Goal: Task Accomplishment & Management: Manage account settings

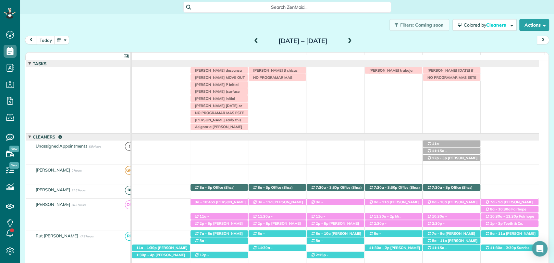
scroll to position [242, 0]
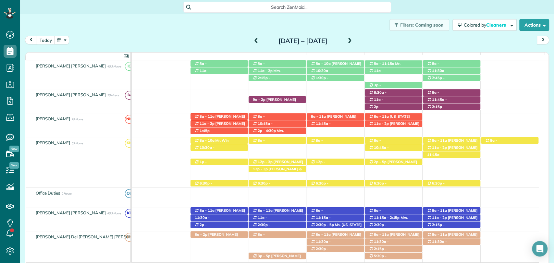
click at [187, 28] on div "Filters: Coming soon Colored by Cleaners Color by Cleaner Color by Team Color b…" at bounding box center [287, 24] width 534 height 21
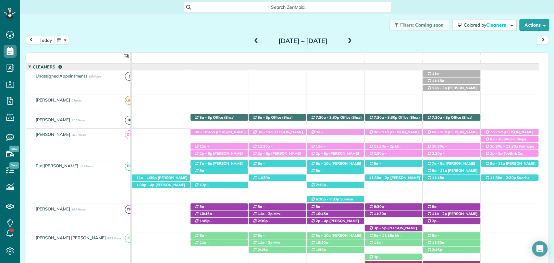
scroll to position [11, 0]
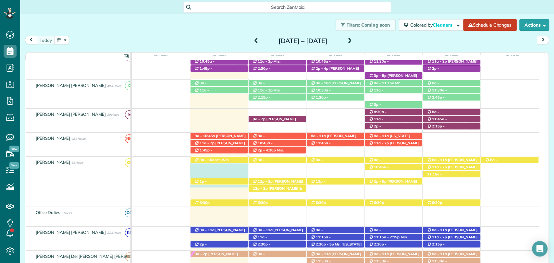
click at [200, 170] on div "12p - 3p Cori Stone (+17033461951) 210 Bronze Street - Fairhope, AL, 36532 12p …" at bounding box center [335, 172] width 407 height 31
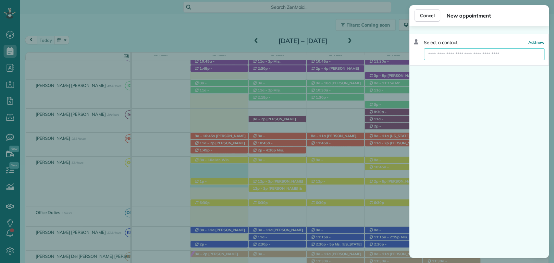
click at [469, 50] on input "text" at bounding box center [484, 54] width 121 height 12
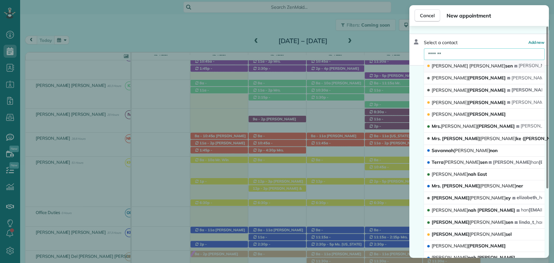
type input "*******"
click at [466, 66] on button "Pam Han sen pam elle2024@gmail.com" at bounding box center [484, 66] width 121 height 12
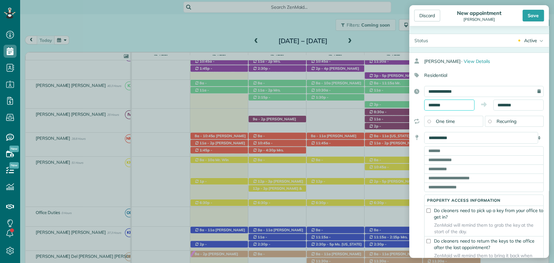
click at [450, 105] on input "*******" at bounding box center [449, 105] width 50 height 11
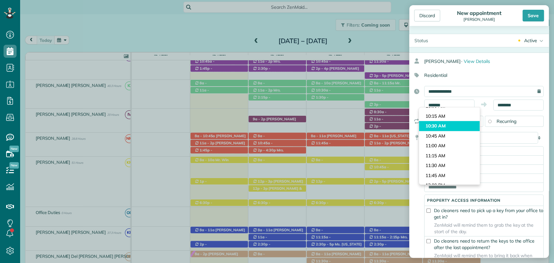
type input "********"
click at [439, 130] on body "Dashboard Scheduling Calendar View List View Dispatch View - Weekly scheduling …" at bounding box center [277, 131] width 554 height 263
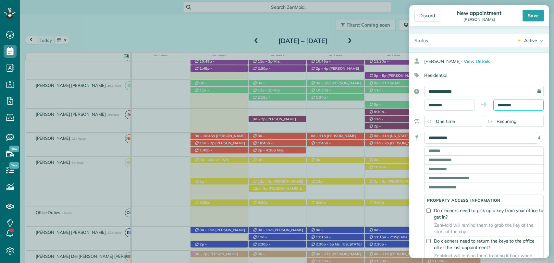
click at [503, 107] on body "Dashboard Scheduling Calendar View List View Dispatch View - Weekly scheduling …" at bounding box center [277, 131] width 554 height 263
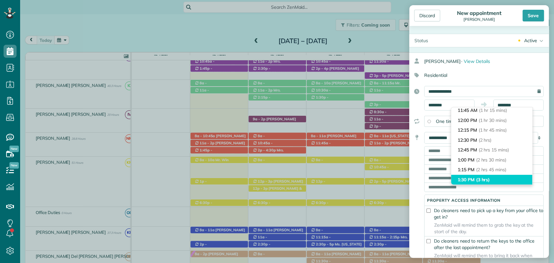
type input "*******"
click at [471, 180] on li "1:30 PM (3 hrs)" at bounding box center [491, 180] width 81 height 10
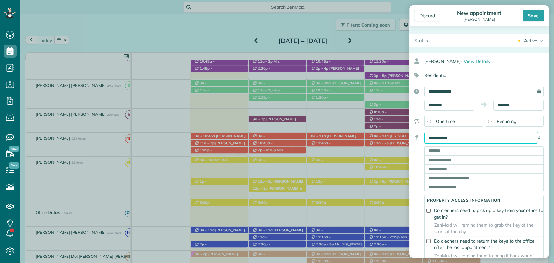
click at [440, 142] on select "**********" at bounding box center [481, 138] width 114 height 12
select select "*******"
click at [424, 132] on select "**********" at bounding box center [481, 138] width 114 height 12
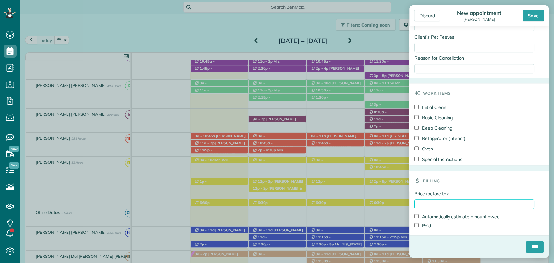
click at [440, 203] on input "Price (before tax)" at bounding box center [475, 204] width 120 height 9
type input "***"
click at [434, 14] on div "Discard" at bounding box center [427, 16] width 26 height 12
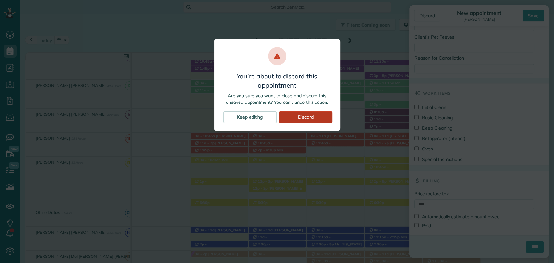
click at [301, 117] on div "Discard" at bounding box center [305, 117] width 53 height 12
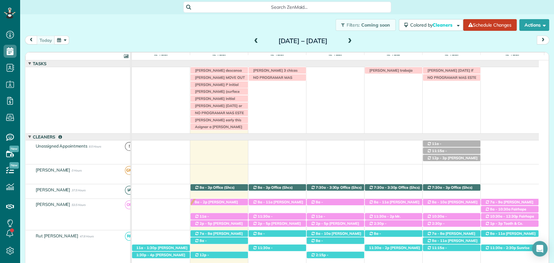
click at [354, 40] on span at bounding box center [349, 41] width 7 height 6
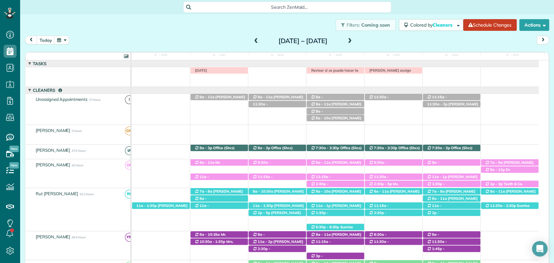
click at [253, 40] on span at bounding box center [256, 41] width 7 height 6
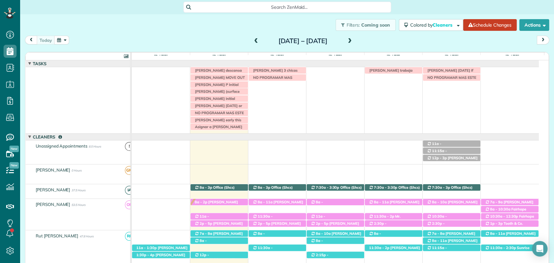
click at [153, 37] on div "[DATE] [DATE] – [DATE]" at bounding box center [287, 42] width 524 height 12
click at [201, 118] on span "[PERSON_NAME] early this week" at bounding box center [217, 122] width 50 height 9
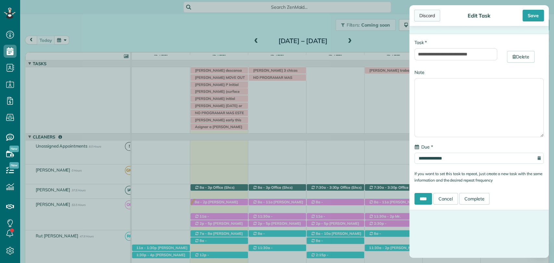
click at [433, 14] on div "Discard" at bounding box center [427, 16] width 26 height 12
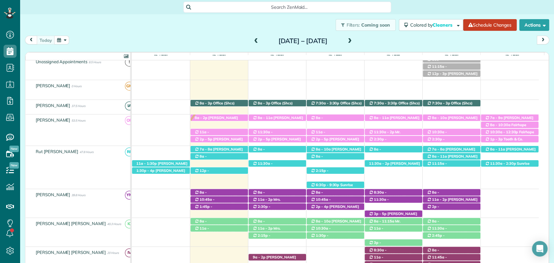
scroll to position [84, 0]
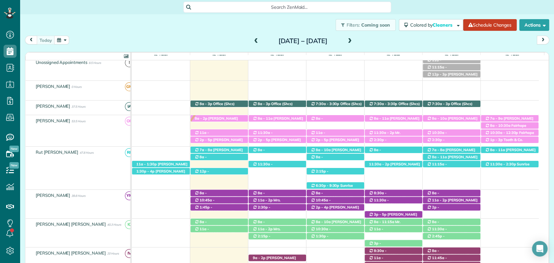
click at [455, 47] on div "[DATE] [DATE] – [DATE]" at bounding box center [287, 42] width 524 height 12
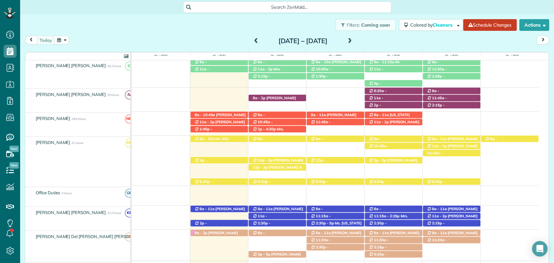
scroll to position [244, 0]
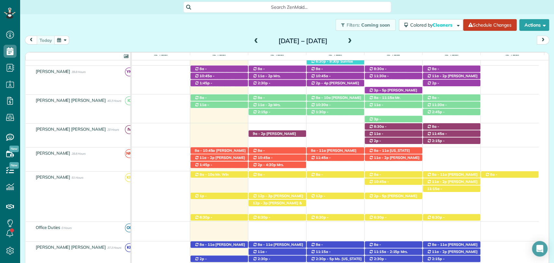
scroll to position [208, 0]
click at [179, 50] on div "today Sunday Aug 24 – Saturday Aug 30, 2025 Sun 8/24 5 Man Hours 2 Appointments…" at bounding box center [287, 144] width 524 height 217
click at [540, 49] on div "today Sunday Aug 24 – Saturday Aug 30, 2025 Sun 8/24 5 Man Hours 2 Appointments…" at bounding box center [287, 144] width 524 height 217
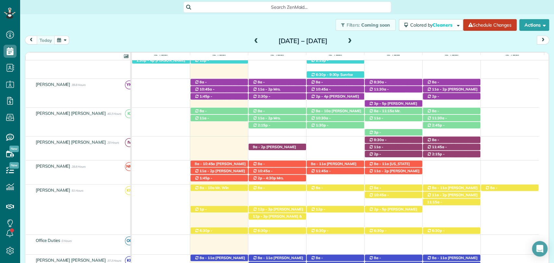
scroll to position [0, 0]
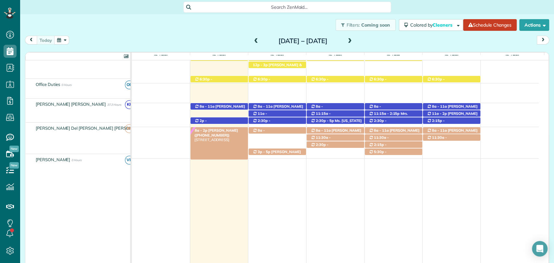
click at [212, 128] on span "[PERSON_NAME] ([PHONE_NUMBER])" at bounding box center [216, 132] width 44 height 9
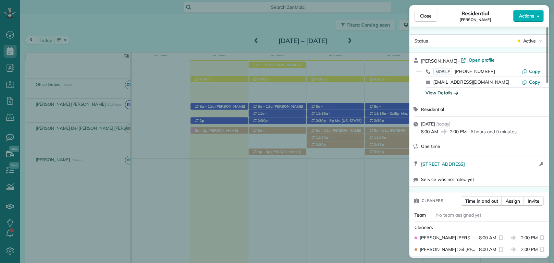
click at [439, 93] on div "View Details" at bounding box center [442, 93] width 33 height 6
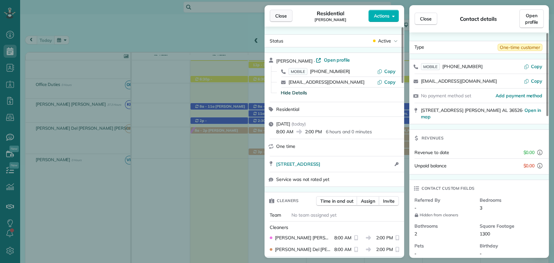
click at [285, 19] on span "Close" at bounding box center [281, 16] width 12 height 6
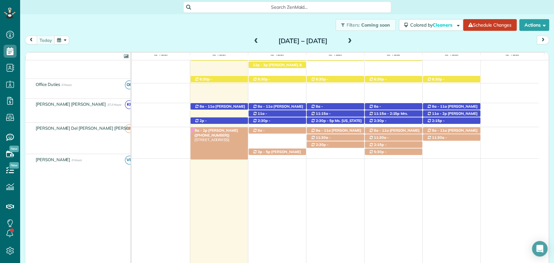
click at [217, 129] on span "[PERSON_NAME] ([PHONE_NUMBER])" at bounding box center [216, 132] width 44 height 9
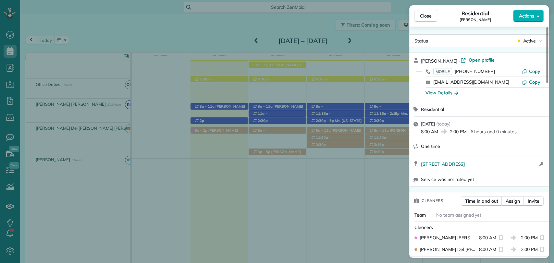
scroll to position [24, 0]
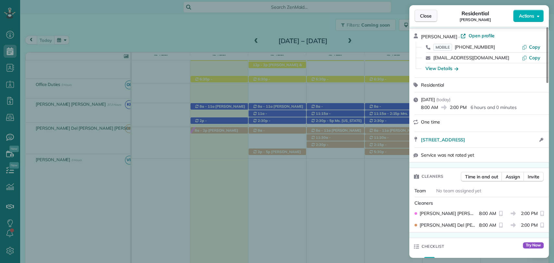
click at [421, 18] on span "Close" at bounding box center [426, 16] width 12 height 6
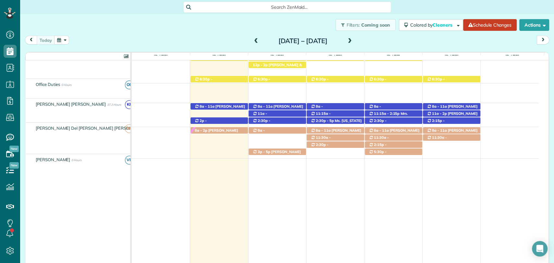
click at [447, 40] on div "today Sunday Aug 24 – Saturday Aug 30, 2025" at bounding box center [287, 42] width 524 height 12
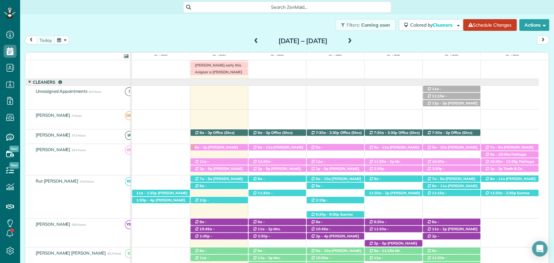
scroll to position [59, 0]
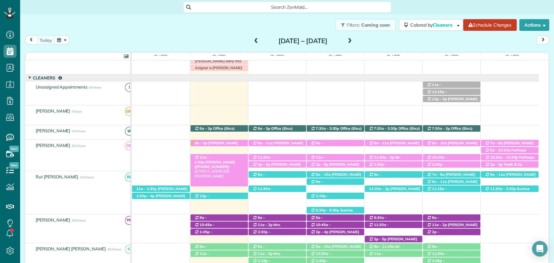
click at [220, 160] on span "[PERSON_NAME] ([PHONE_NUMBER])" at bounding box center [214, 164] width 41 height 9
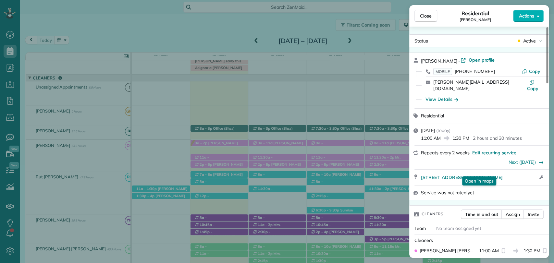
drag, startPoint x: 422, startPoint y: 12, endPoint x: 404, endPoint y: 27, distance: 23.3
click at [422, 12] on button "Close" at bounding box center [426, 16] width 23 height 12
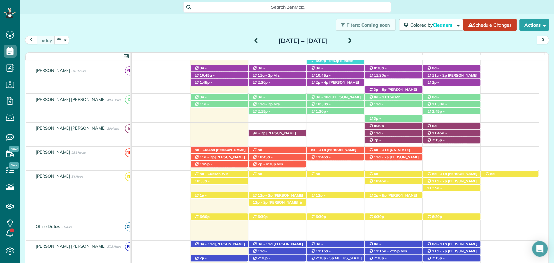
scroll to position [207, 0]
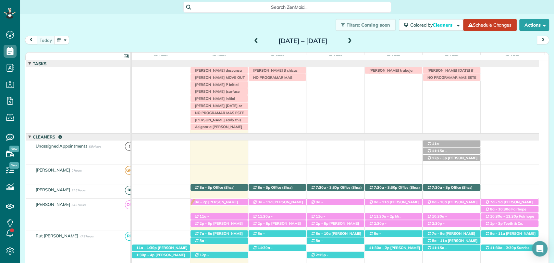
click at [452, 47] on div "[DATE] [DATE] – [DATE]" at bounding box center [287, 42] width 524 height 12
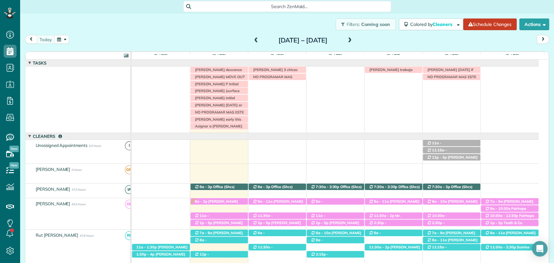
click at [439, 42] on div "[DATE] [DATE] – [DATE]" at bounding box center [287, 41] width 524 height 12
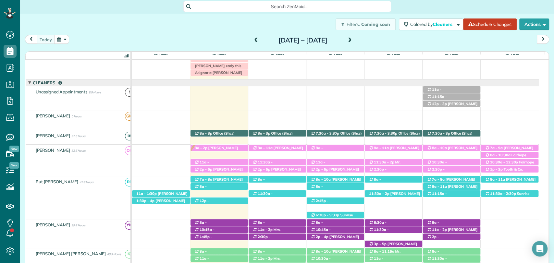
click at [444, 46] on div "[DATE] [DATE] – [DATE]" at bounding box center [287, 41] width 524 height 12
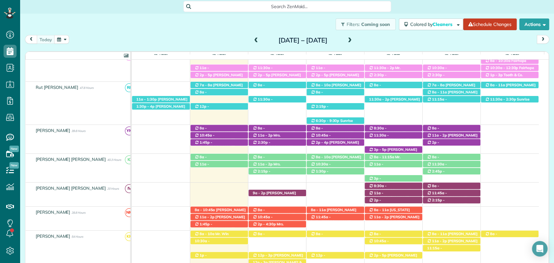
scroll to position [148, 0]
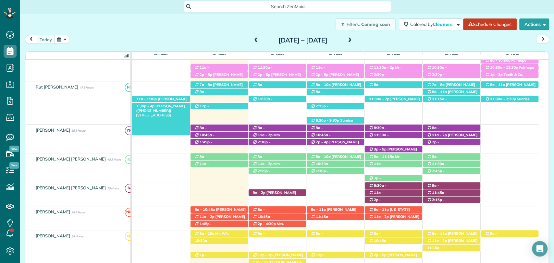
click at [161, 106] on span "[PERSON_NAME] ([PHONE_NUMBER])" at bounding box center [160, 108] width 49 height 9
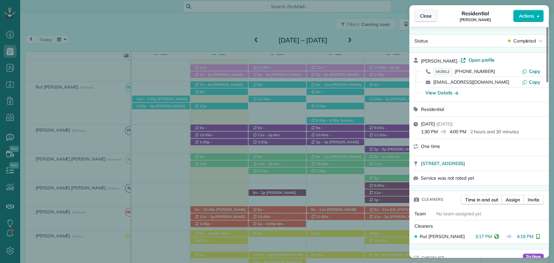
click at [430, 16] on span "Close" at bounding box center [426, 16] width 12 height 6
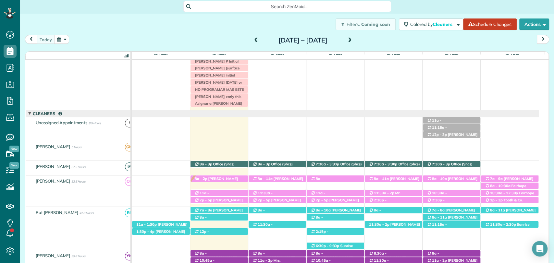
scroll to position [24, 0]
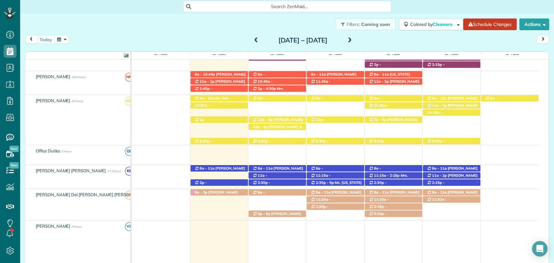
click at [459, 40] on div "today Sunday Aug 24 – Saturday Aug 30, 2025" at bounding box center [287, 41] width 524 height 12
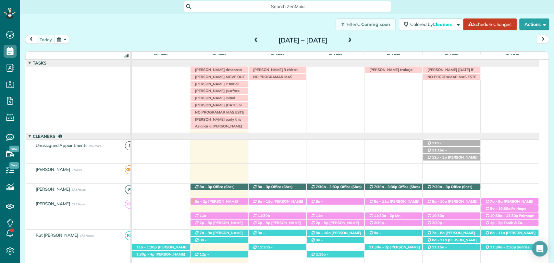
click at [434, 37] on div "today Sunday Aug 24 – Saturday Aug 30, 2025" at bounding box center [287, 41] width 524 height 12
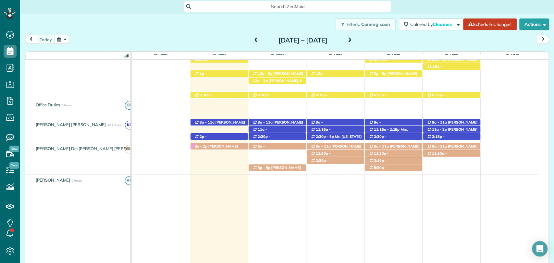
scroll to position [331, 0]
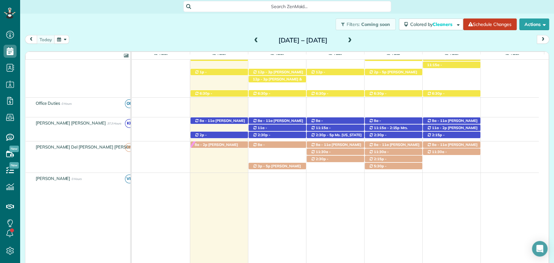
click at [428, 38] on div "today Sunday Aug 24 – Saturday Aug 30, 2025" at bounding box center [287, 41] width 524 height 12
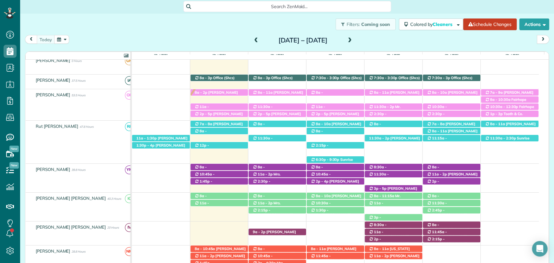
scroll to position [0, 0]
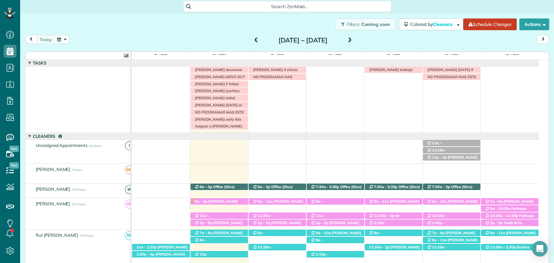
click at [441, 43] on div "today Sunday Aug 24 – Saturday Aug 30, 2025" at bounding box center [287, 41] width 524 height 12
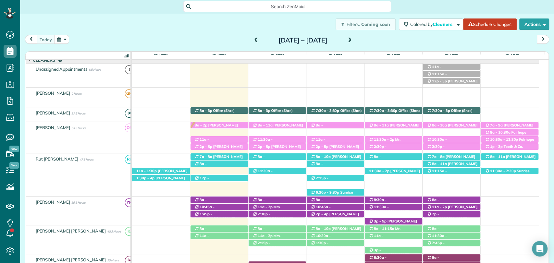
scroll to position [77, 0]
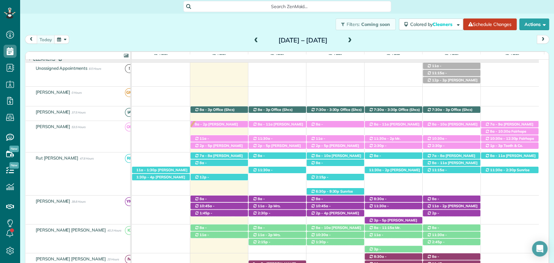
click at [45, 19] on div "Filters: Coming soon Colored by Cleaners Color by Cleaner Color by Team Color b…" at bounding box center [287, 24] width 534 height 21
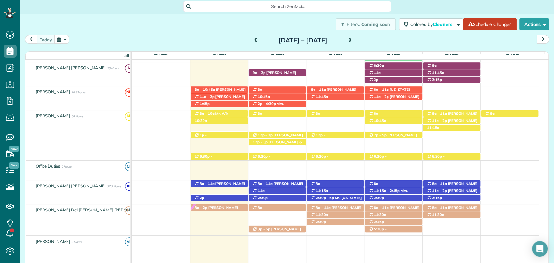
scroll to position [273, 0]
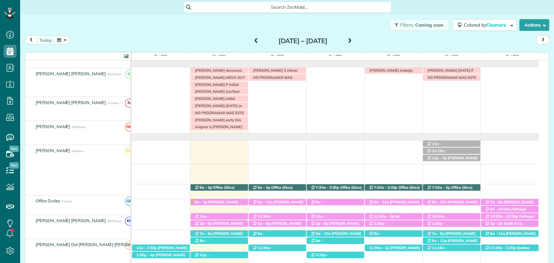
scroll to position [303, 0]
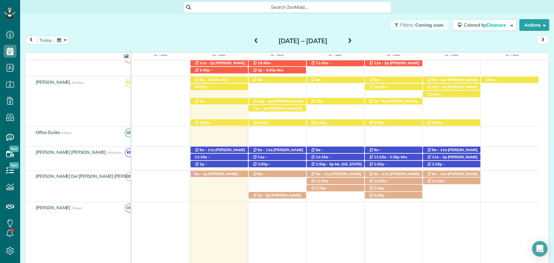
click at [474, 47] on div "[DATE] [DATE] – [DATE]" at bounding box center [287, 42] width 524 height 12
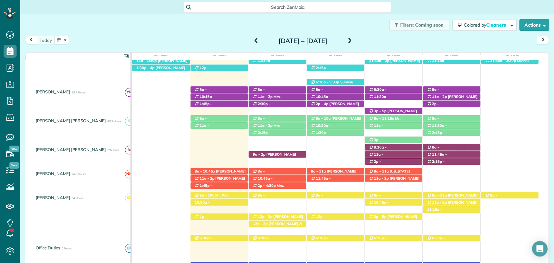
scroll to position [0, 0]
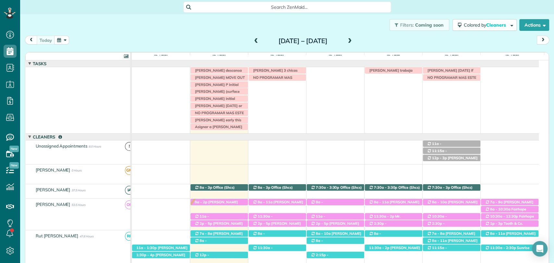
click at [436, 40] on div "[DATE] [DATE] – [DATE]" at bounding box center [287, 42] width 524 height 12
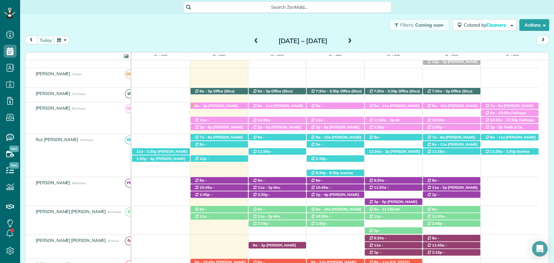
click at [451, 38] on div "[DATE] [DATE] – [DATE]" at bounding box center [287, 42] width 524 height 12
click at [219, 106] on span "[PERSON_NAME] ([PHONE_NUMBER])" at bounding box center [216, 108] width 44 height 9
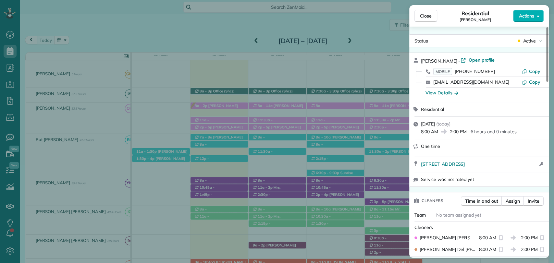
drag, startPoint x: 425, startPoint y: 16, endPoint x: 379, endPoint y: 32, distance: 48.4
click at [425, 16] on span "Close" at bounding box center [426, 16] width 12 height 6
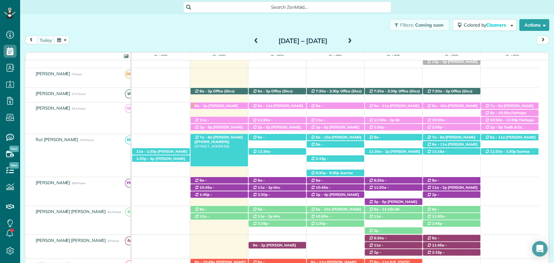
scroll to position [98, 0]
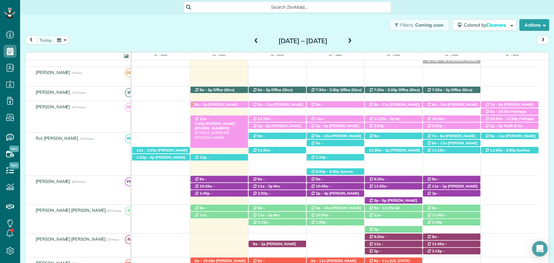
click at [209, 118] on span "11a - 1:30p" at bounding box center [201, 121] width 15 height 9
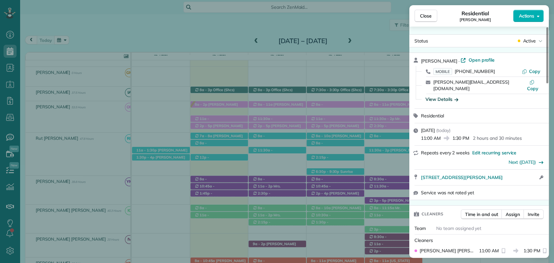
click at [444, 96] on div "View Details" at bounding box center [442, 99] width 33 height 6
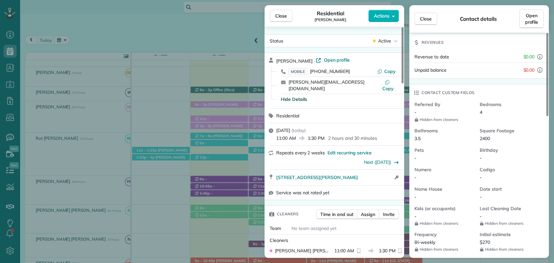
scroll to position [104, 0]
click at [282, 14] on span "Close" at bounding box center [281, 16] width 12 height 6
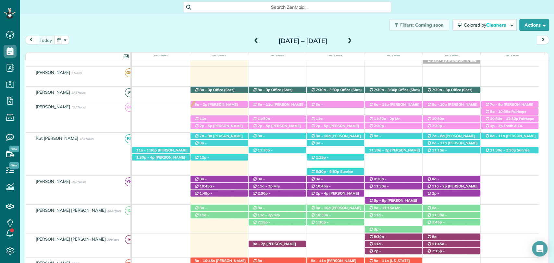
click at [455, 45] on div "[DATE] [DATE] – [DATE]" at bounding box center [287, 42] width 524 height 12
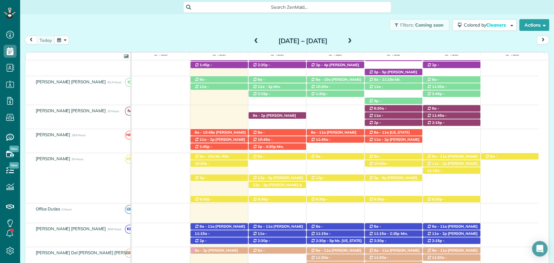
scroll to position [226, 0]
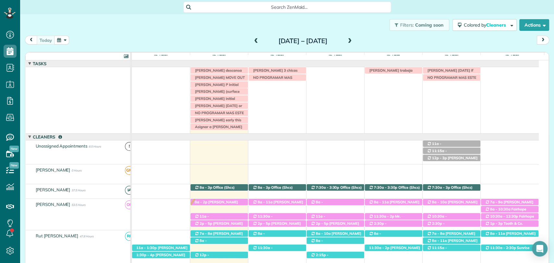
click at [442, 37] on div "[DATE] [DATE] – [DATE]" at bounding box center [287, 42] width 524 height 12
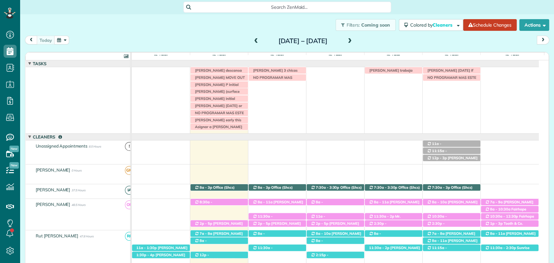
scroll to position [3, 3]
click at [448, 41] on div "[DATE] [DATE] – [DATE]" at bounding box center [287, 42] width 524 height 12
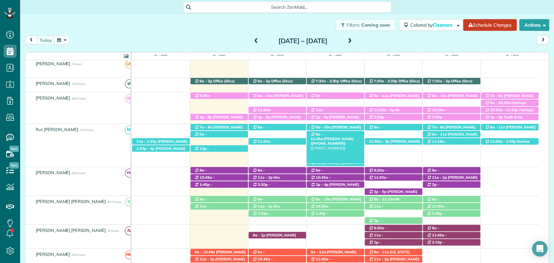
scroll to position [258, 0]
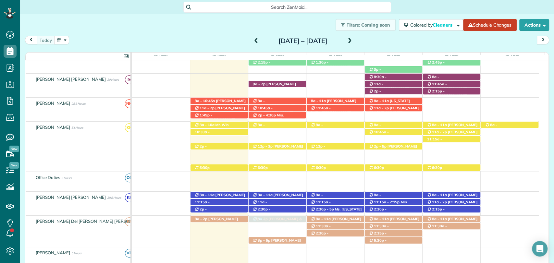
drag, startPoint x: 286, startPoint y: 153, endPoint x: 286, endPoint y: 225, distance: 71.8
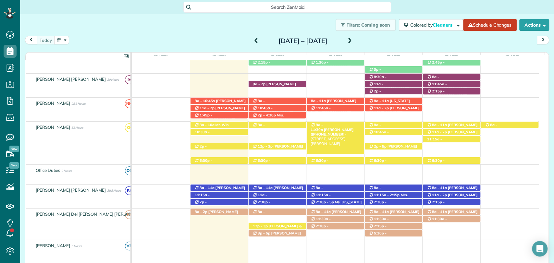
scroll to position [0, 0]
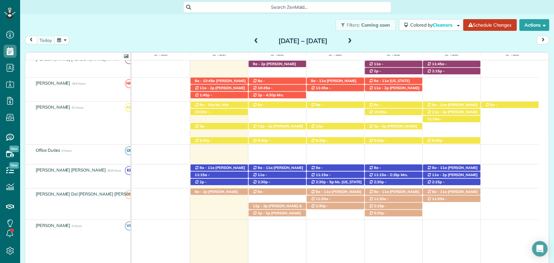
click at [434, 41] on div "[DATE] [DATE] – [DATE]" at bounding box center [287, 42] width 524 height 12
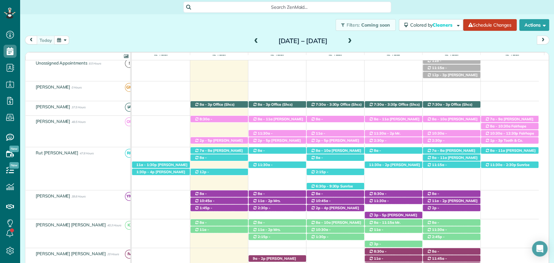
scroll to position [184, 0]
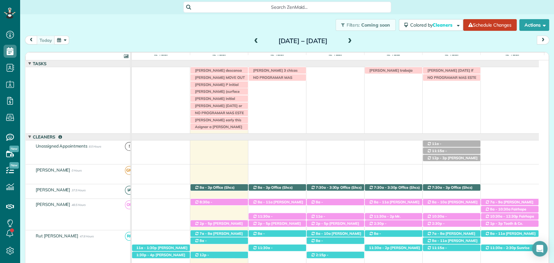
scroll to position [98, 0]
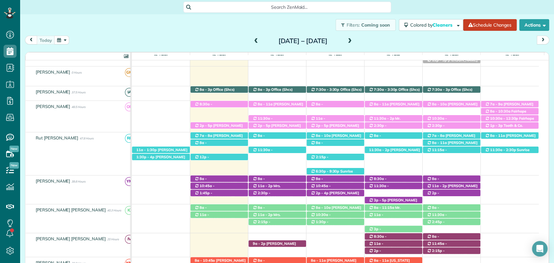
click at [255, 27] on div "Filters: Coming soon Colored by Cleaners Color by Cleaner Color by Team Color b…" at bounding box center [287, 24] width 534 height 21
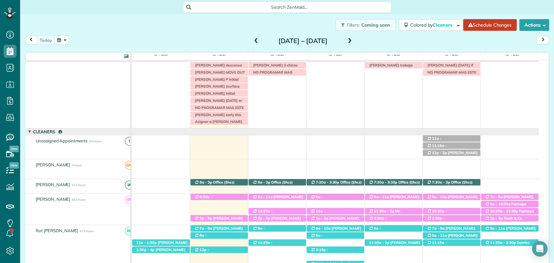
scroll to position [0, 0]
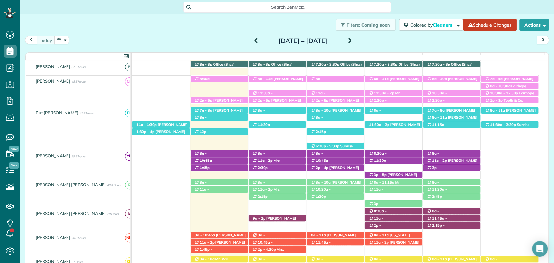
click at [544, 105] on div "Filters: Coming soon Colored by Cleaners Color by Cleaner Color by Team Color b…" at bounding box center [287, 133] width 534 height 238
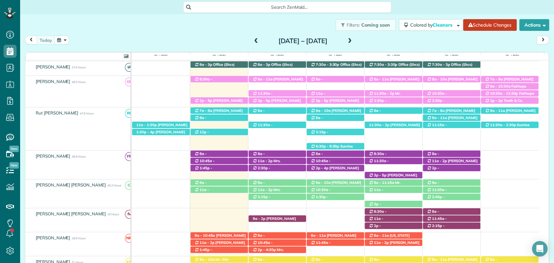
click at [406, 42] on div "today Sunday Aug 24 – Saturday Aug 30, 2025" at bounding box center [287, 42] width 524 height 12
click at [401, 41] on div "today Sunday Aug 24 – Saturday Aug 30, 2025" at bounding box center [287, 42] width 524 height 12
click at [394, 33] on div "Filters: Coming soon Colored by Cleaners Color by Cleaner Color by Team Color b…" at bounding box center [287, 24] width 534 height 21
click at [393, 40] on div "today Sunday Aug 24 – Saturday Aug 30, 2025" at bounding box center [287, 42] width 524 height 12
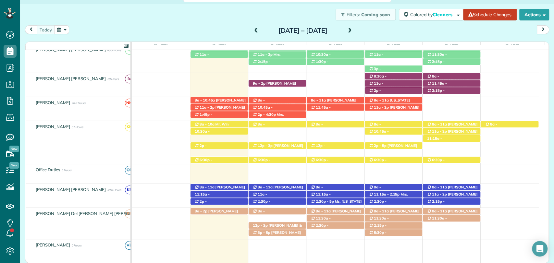
scroll to position [307, 0]
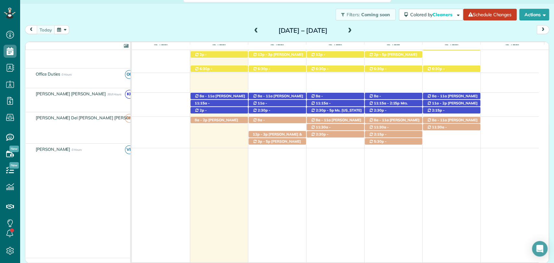
click at [409, 32] on div "today Sunday Aug 24 – Saturday Aug 30, 2025" at bounding box center [287, 31] width 524 height 12
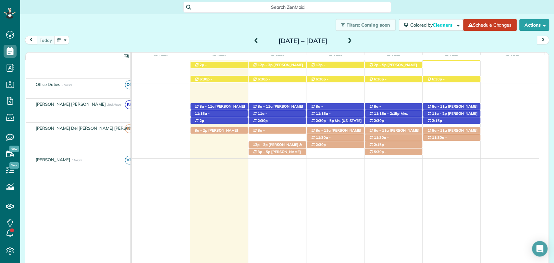
scroll to position [0, 0]
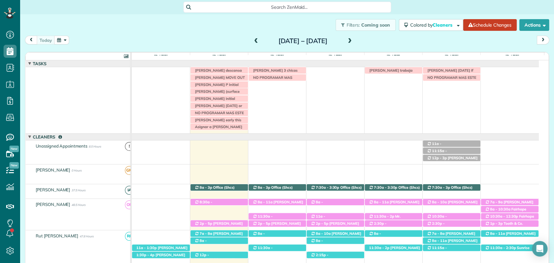
click at [176, 138] on div at bounding box center [335, 137] width 407 height 6
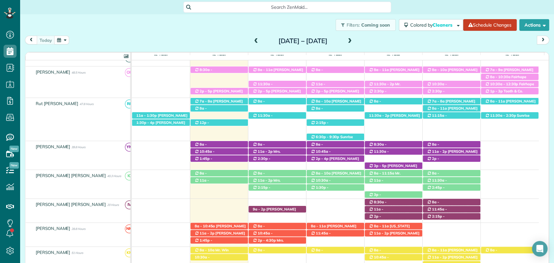
scroll to position [133, 0]
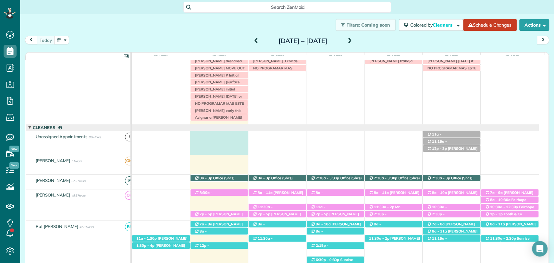
click at [228, 145] on div "11a - 1:30p Carrie Olds (+18508602045) 23974 Unbridled Loop - Daphne, AL, 36526…" at bounding box center [335, 143] width 407 height 24
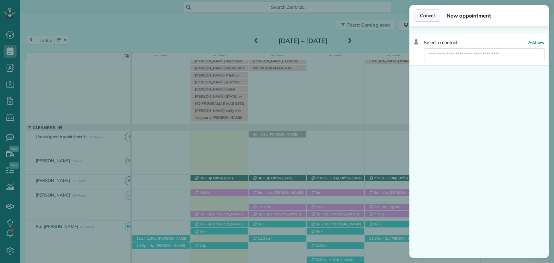
click at [429, 15] on span "Cancel" at bounding box center [427, 15] width 15 height 6
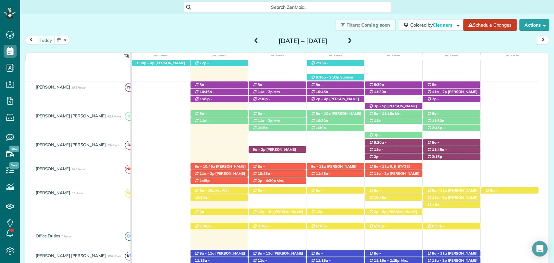
scroll to position [195, 0]
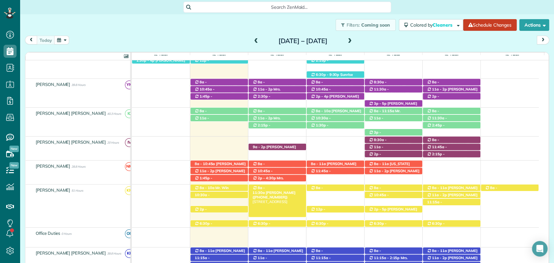
click at [262, 187] on span "8a - 11:30a" at bounding box center [259, 190] width 13 height 9
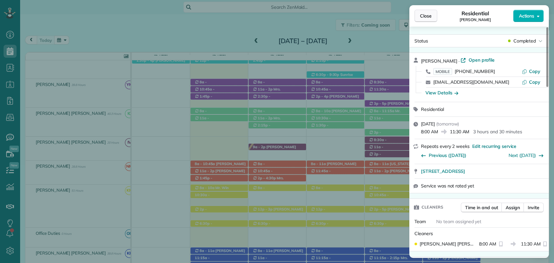
click at [427, 15] on span "Close" at bounding box center [426, 16] width 12 height 6
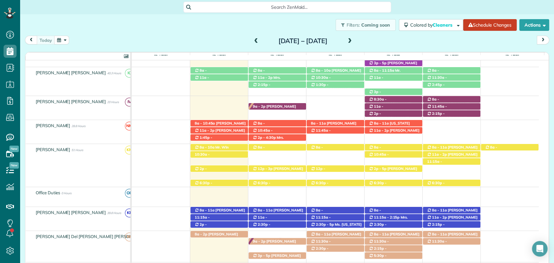
scroll to position [242, 0]
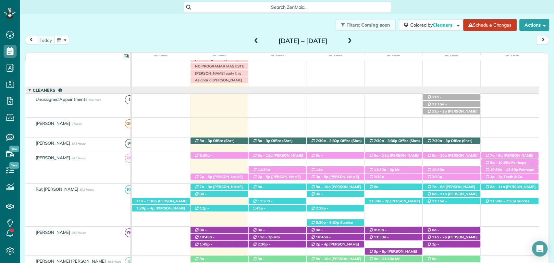
scroll to position [223, 0]
